Goal: Information Seeking & Learning: Learn about a topic

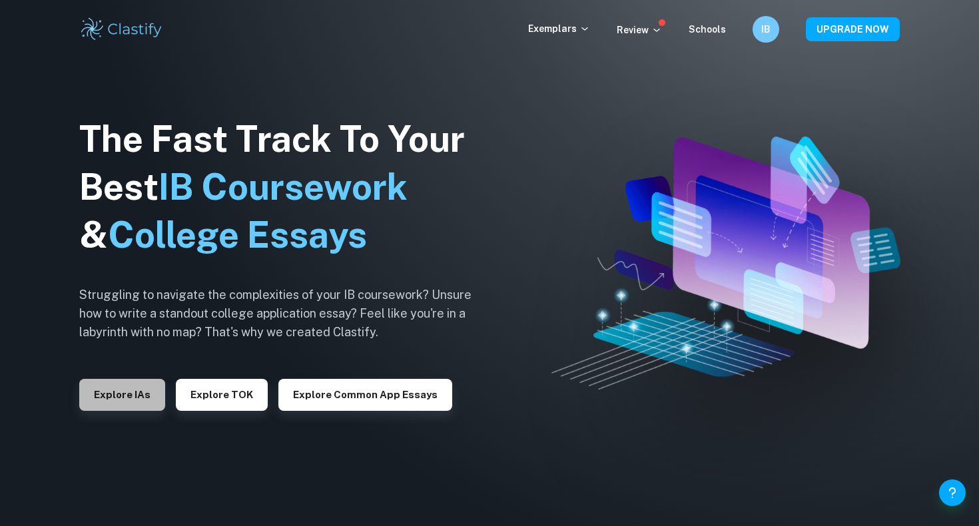
click at [111, 388] on button "Explore IAs" at bounding box center [122, 395] width 86 height 32
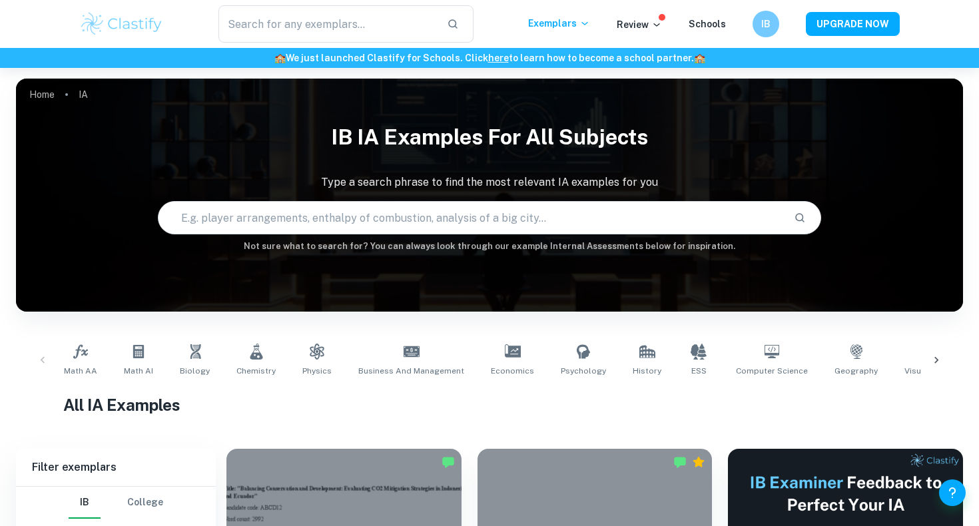
click at [270, 219] on input "text" at bounding box center [471, 217] width 624 height 37
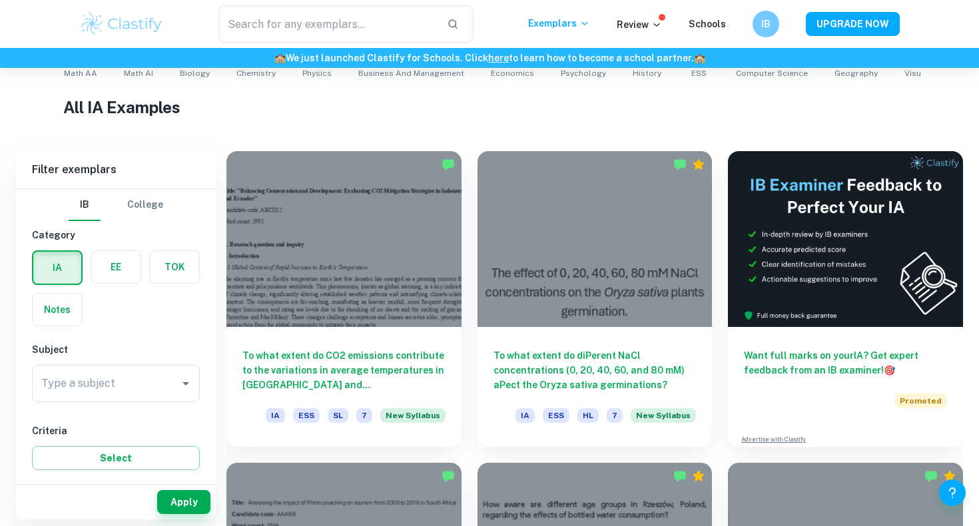
scroll to position [307, 0]
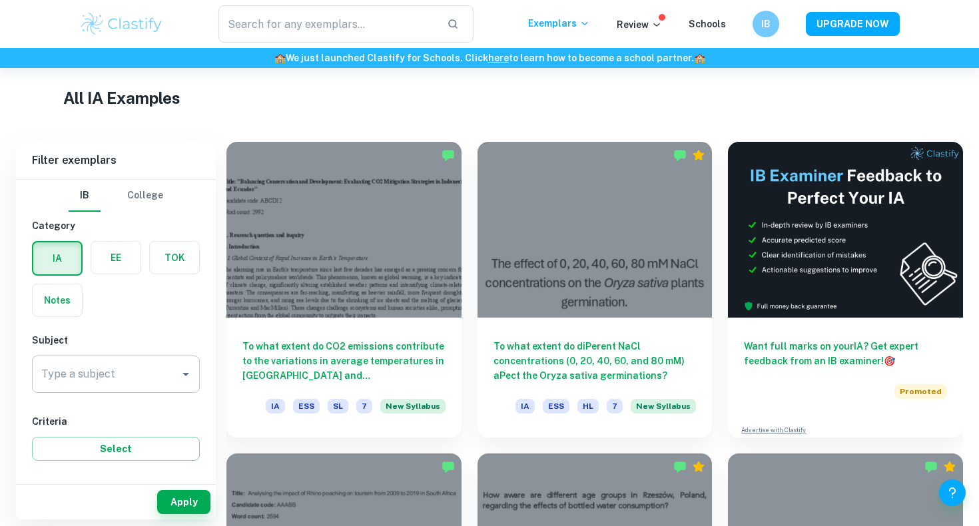
type input "gas"
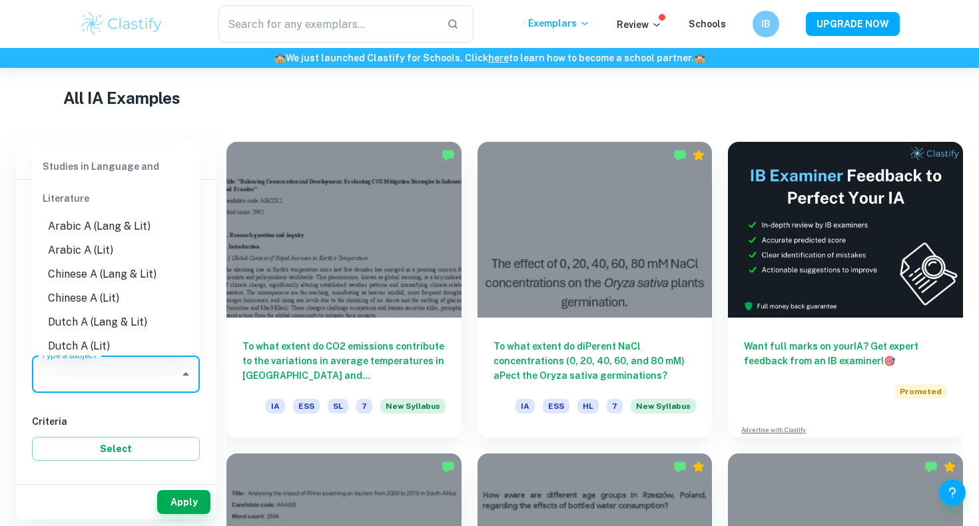
click at [156, 370] on input "Type a subject" at bounding box center [106, 374] width 136 height 25
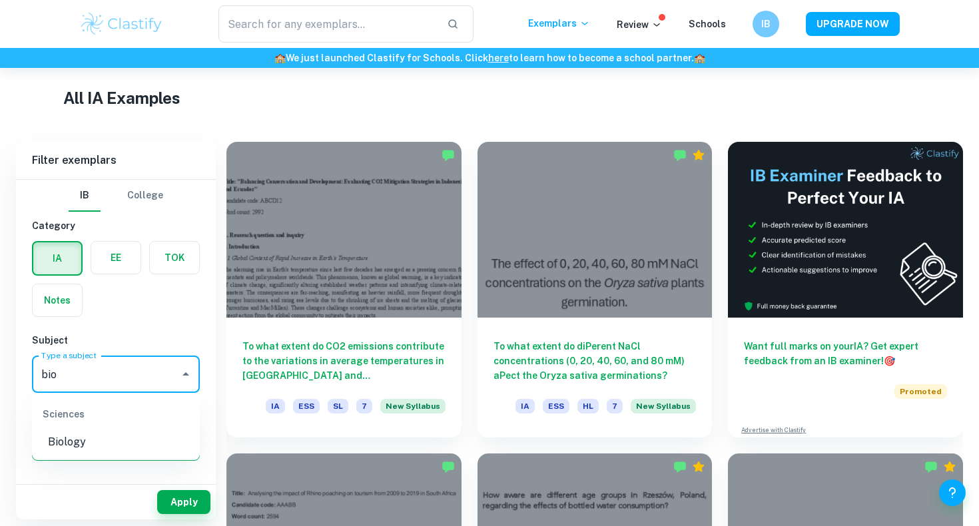
click at [78, 446] on li "Biology" at bounding box center [116, 442] width 168 height 24
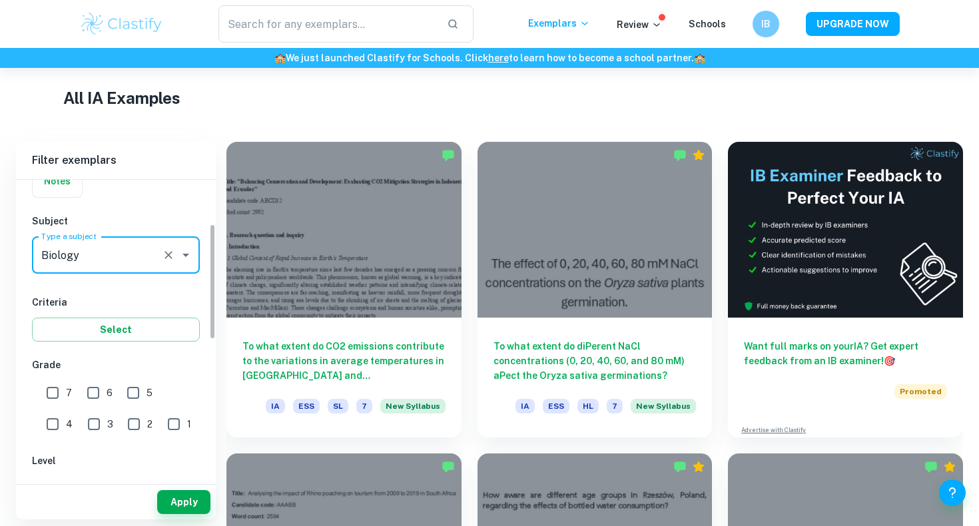
scroll to position [124, 0]
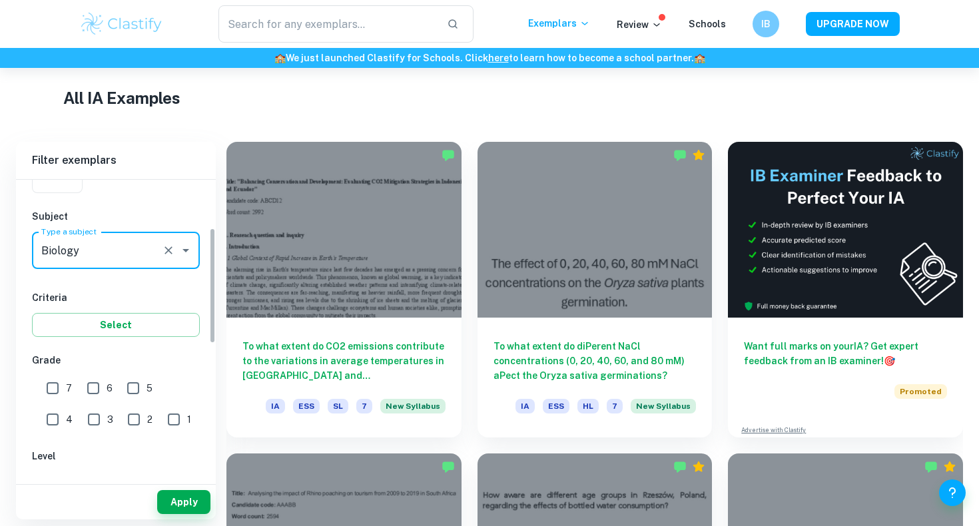
type input "Biology"
click at [58, 384] on input "7" at bounding box center [52, 388] width 27 height 27
checkbox input "true"
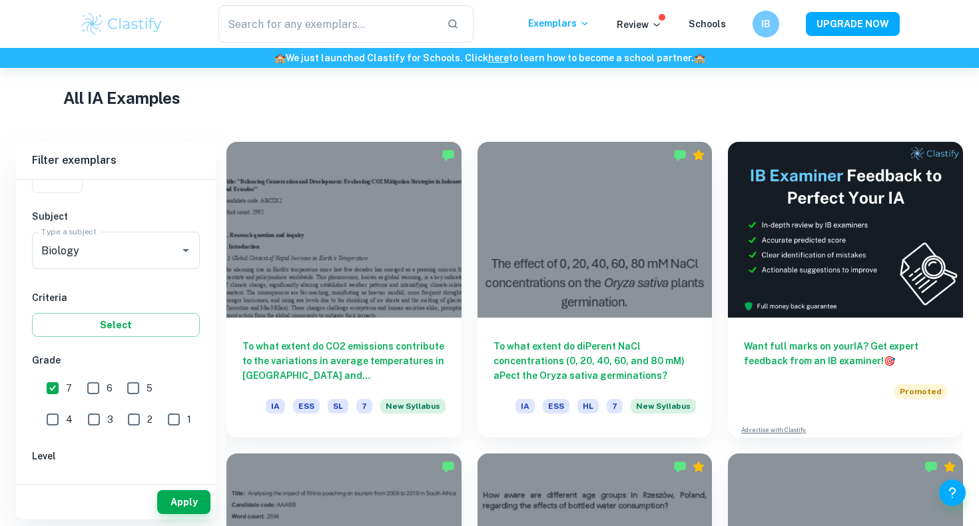
click at [105, 383] on input "6" at bounding box center [93, 388] width 27 height 27
checkbox input "true"
click at [125, 318] on button "Select" at bounding box center [116, 325] width 168 height 24
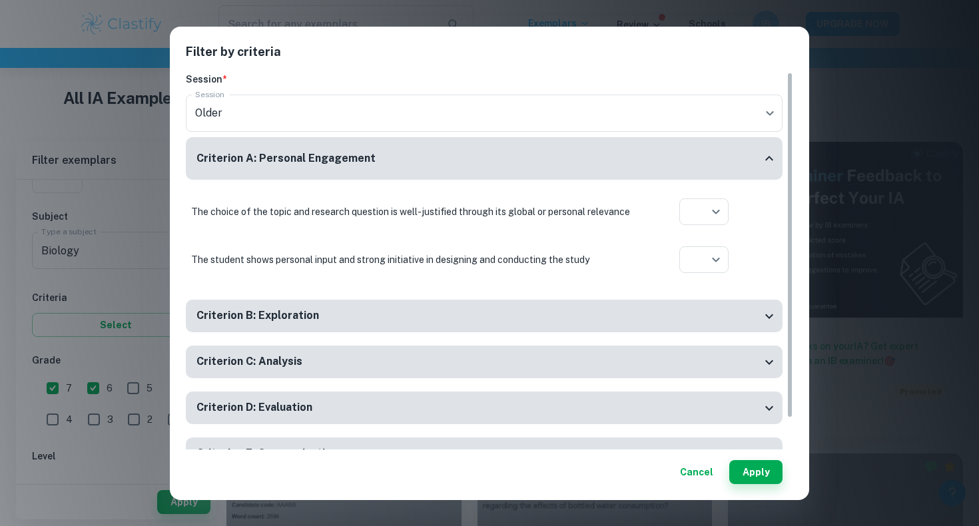
click at [691, 475] on button "Cancel" at bounding box center [697, 472] width 44 height 24
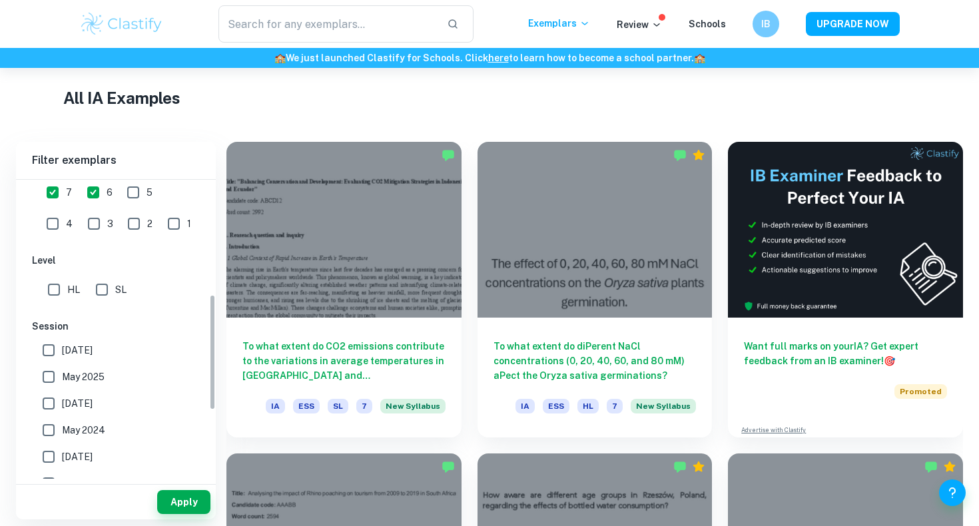
scroll to position [396, 0]
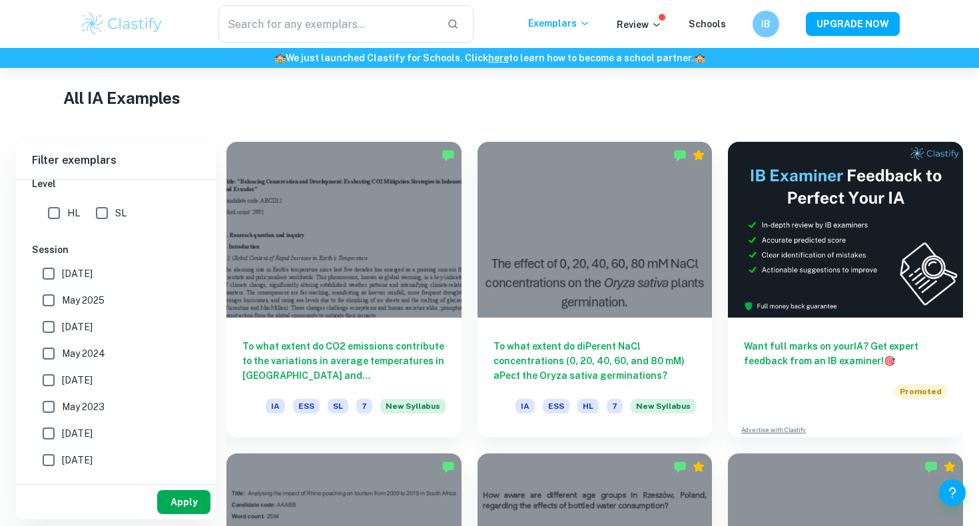
click at [187, 504] on button "Apply" at bounding box center [183, 502] width 53 height 24
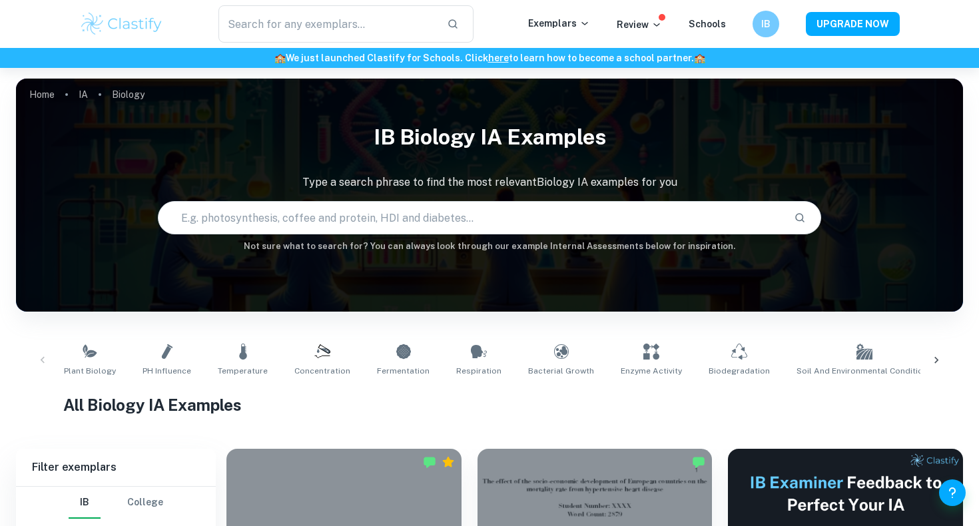
click at [309, 210] on input "text" at bounding box center [471, 217] width 624 height 37
type input "gas syringe"
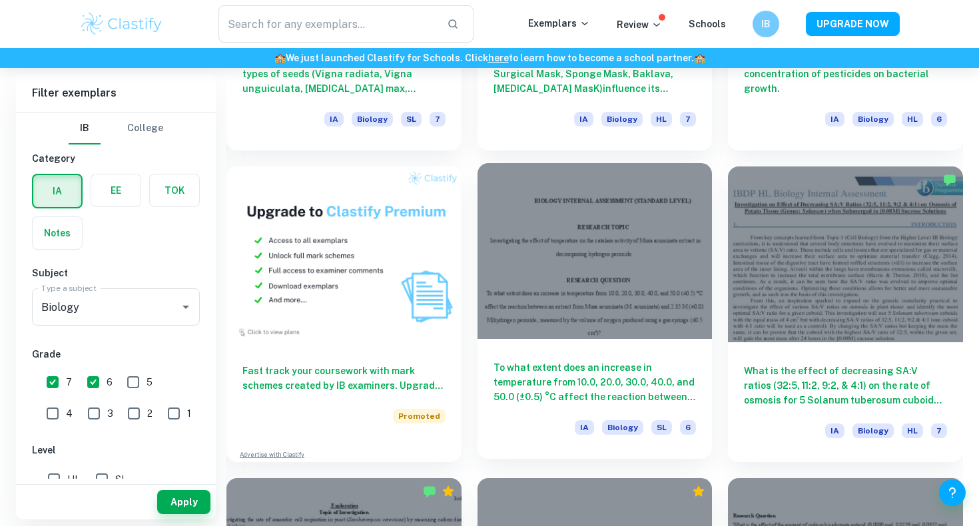
scroll to position [692, 0]
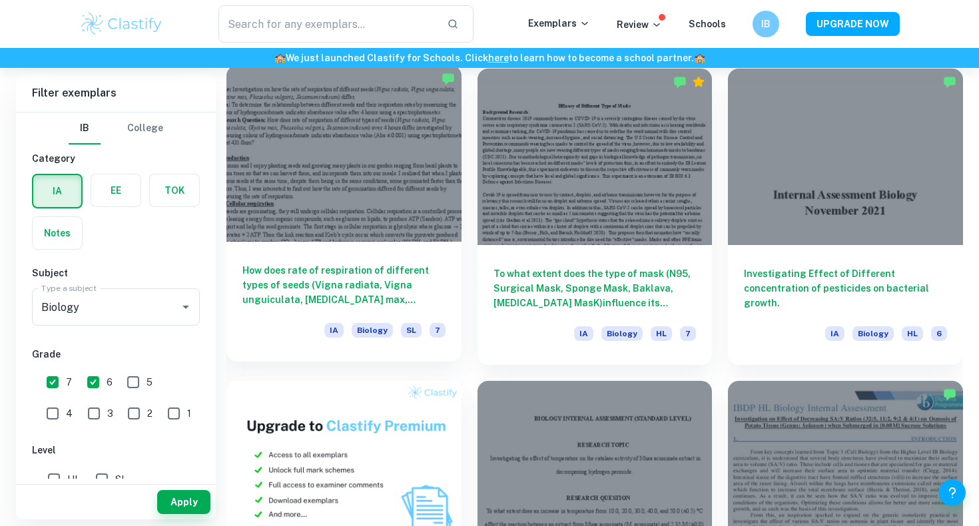
click at [383, 197] on div at bounding box center [343, 153] width 235 height 176
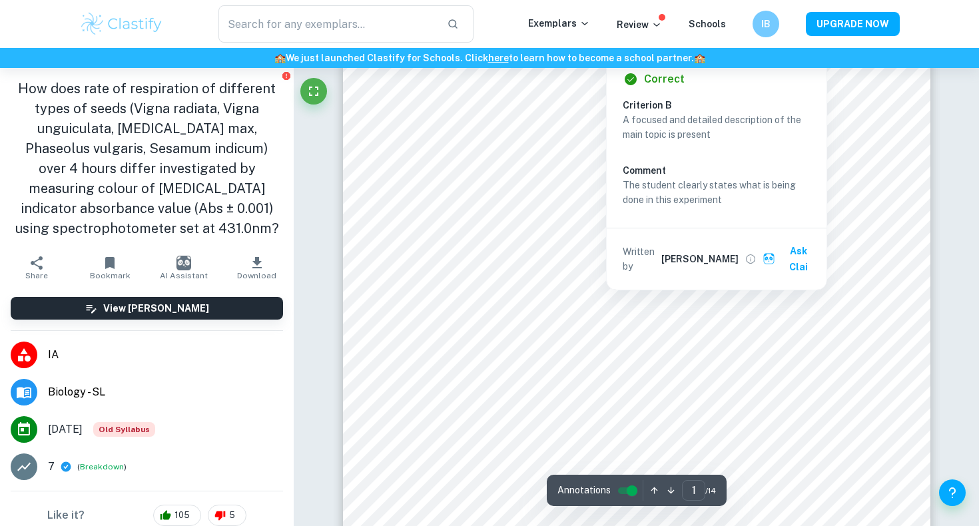
scroll to position [435, 0]
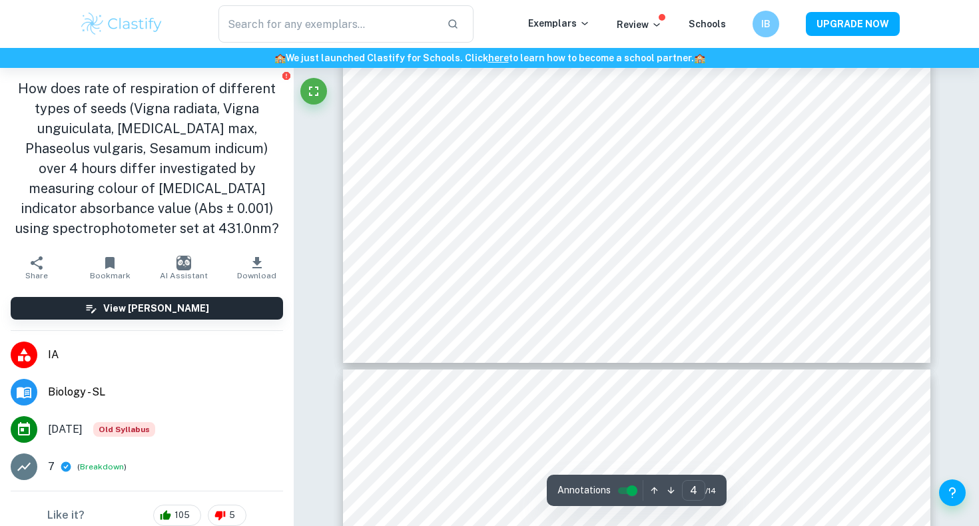
type input "5"
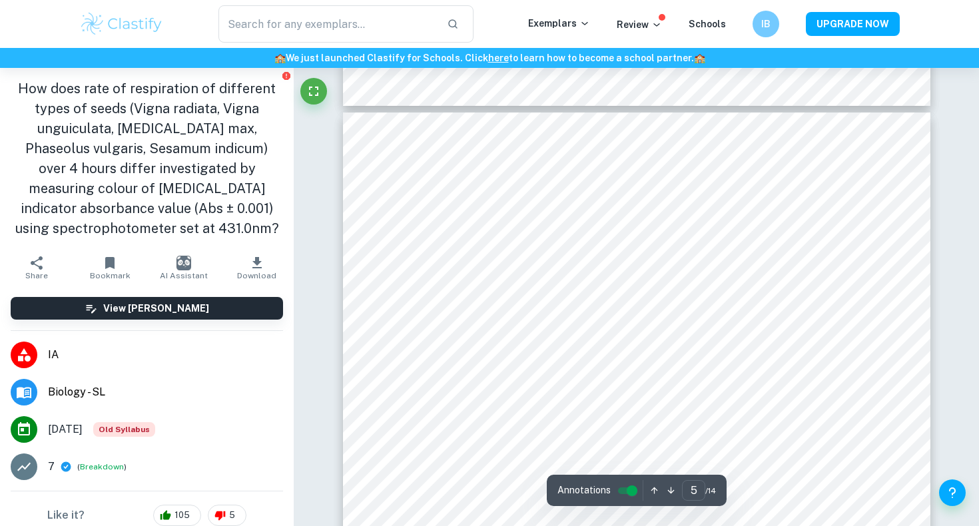
scroll to position [3217, 0]
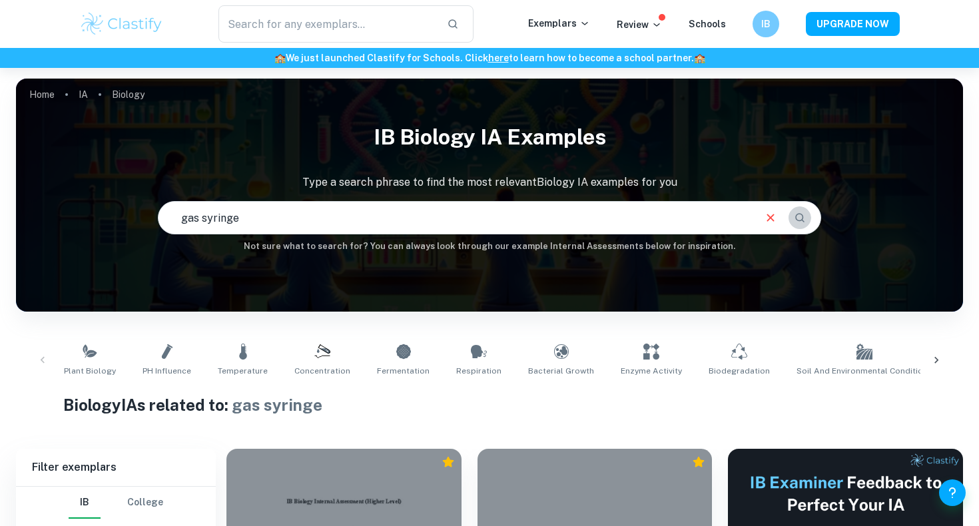
click at [797, 215] on icon "Search" at bounding box center [800, 218] width 12 height 12
click at [250, 215] on input "gas syringe" at bounding box center [455, 217] width 593 height 37
type input "oxygen production"
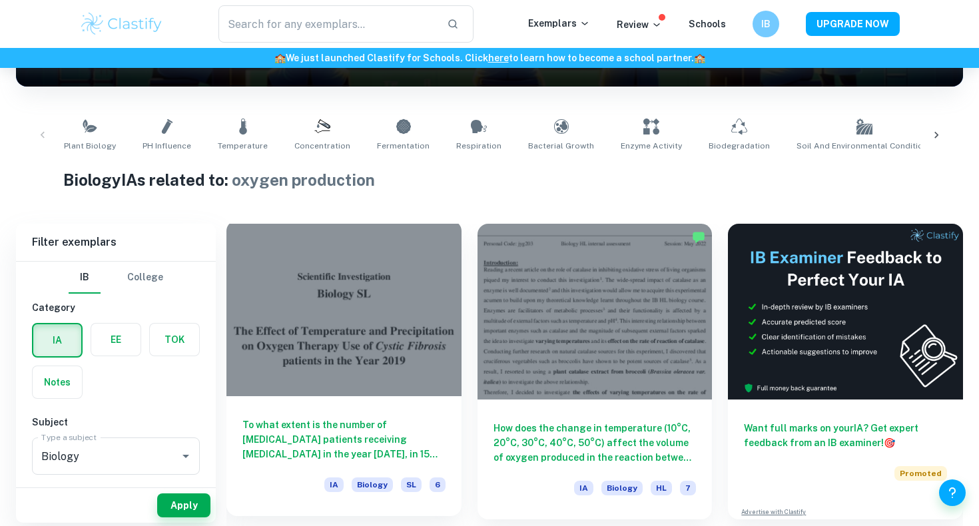
scroll to position [228, 0]
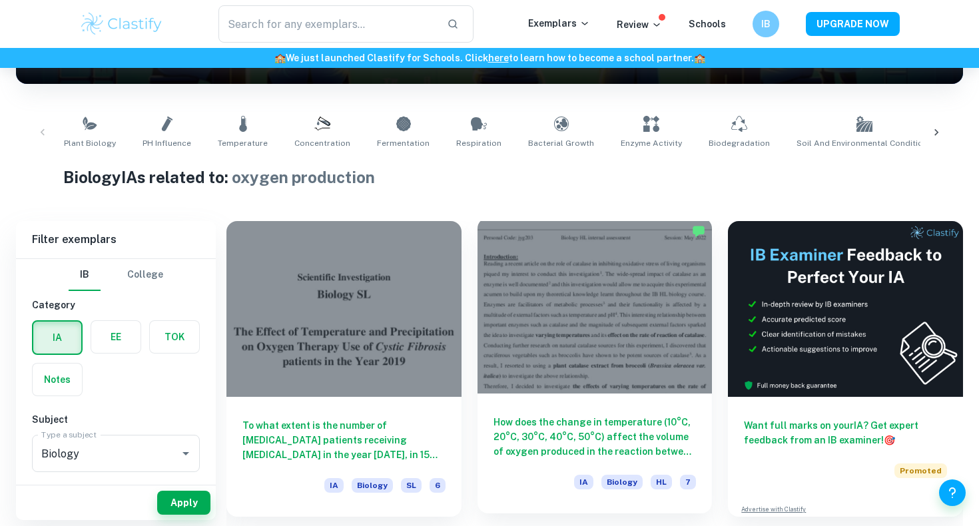
click at [590, 259] on div at bounding box center [595, 306] width 235 height 176
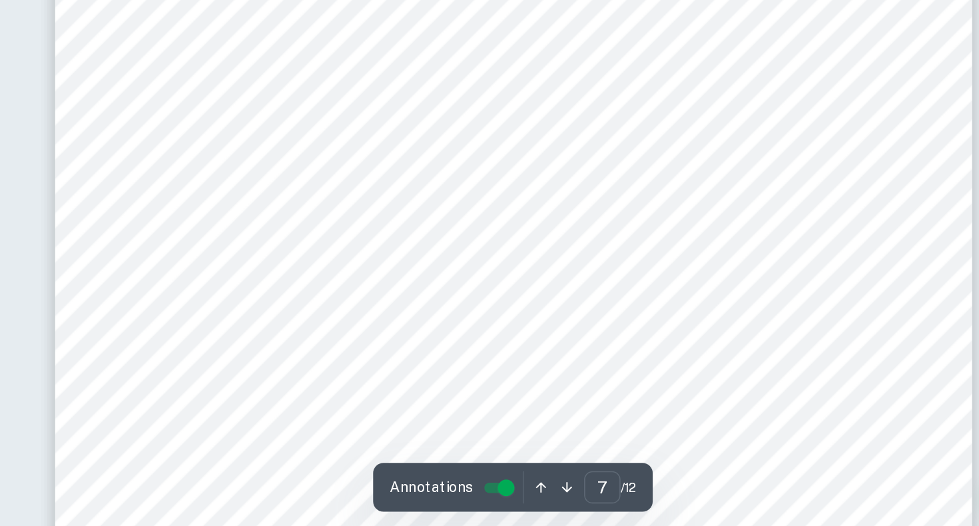
scroll to position [5301, 0]
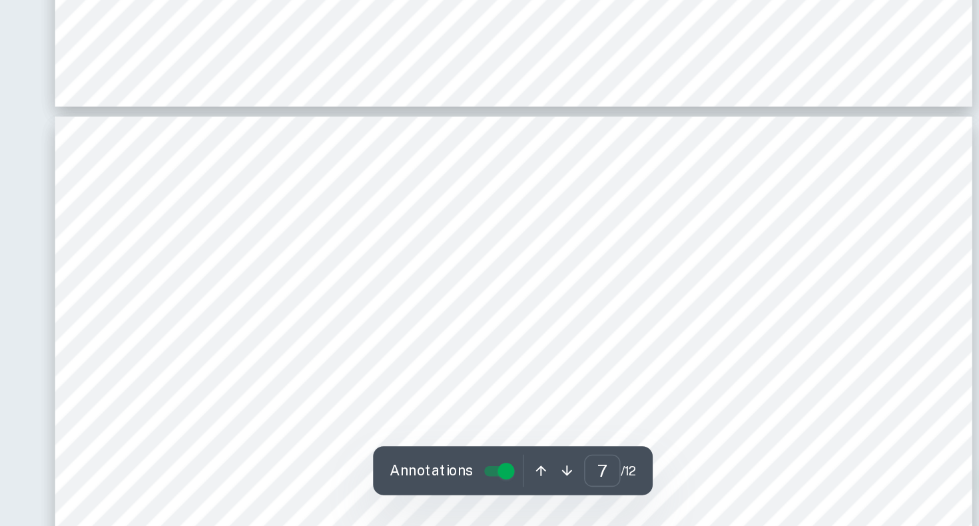
type input "8"
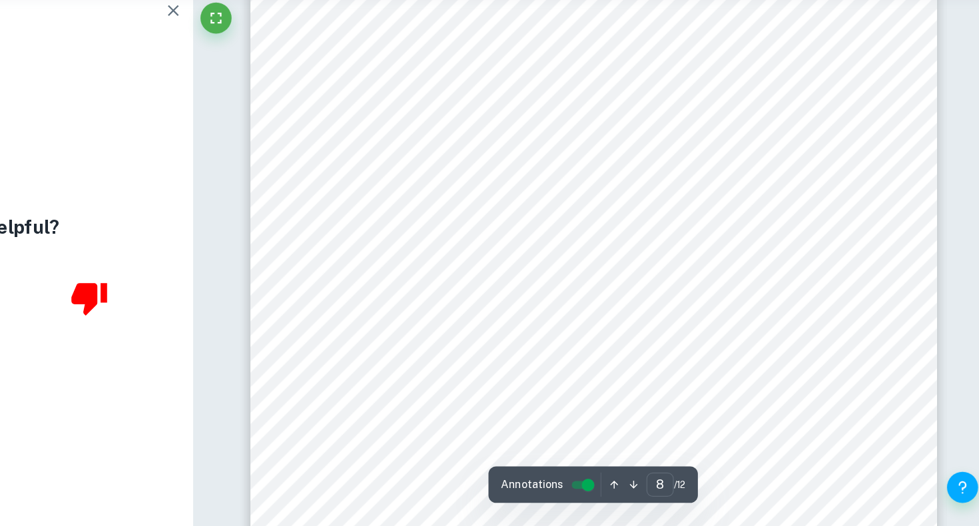
scroll to position [6155, 0]
